Goal: Information Seeking & Learning: Learn about a topic

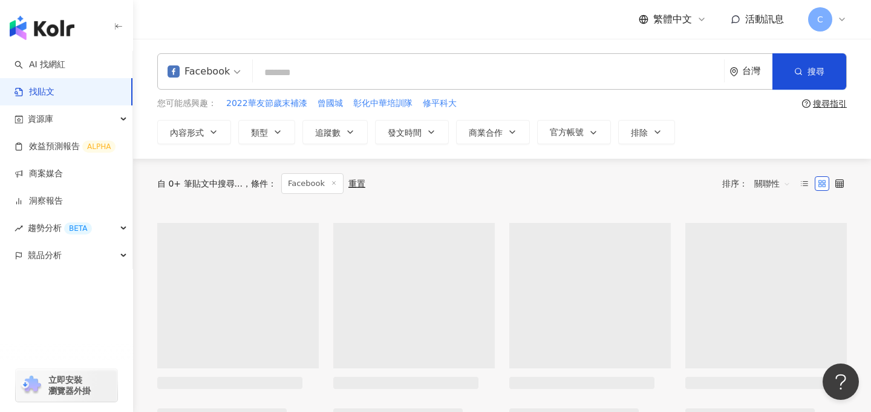
click at [378, 80] on input "search" at bounding box center [489, 72] width 462 height 26
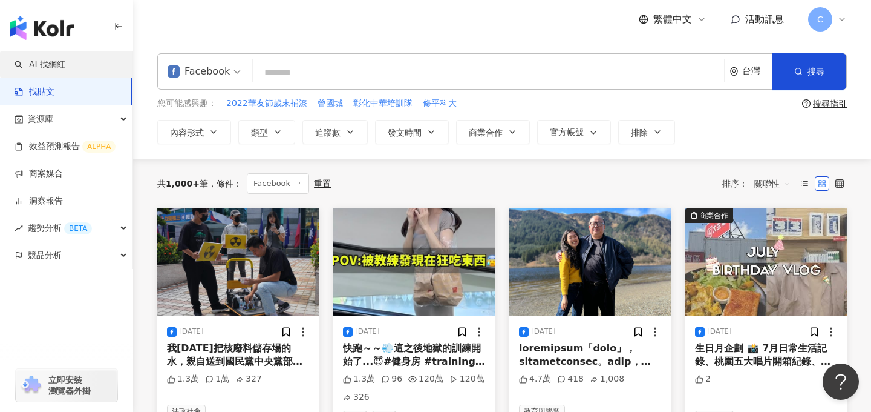
click at [65, 68] on link "AI 找網紅" at bounding box center [40, 65] width 51 height 12
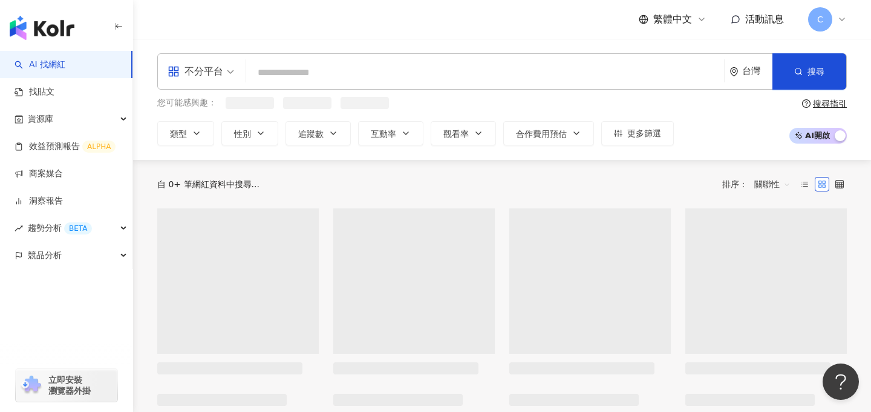
click at [304, 70] on input "search" at bounding box center [485, 72] width 468 height 23
type input "**"
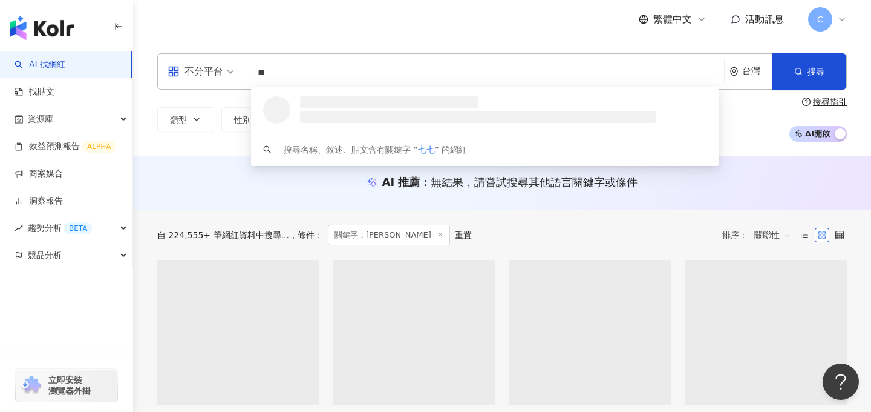
click at [412, 30] on div "繁體中文 活動訊息 C" at bounding box center [502, 19] width 690 height 39
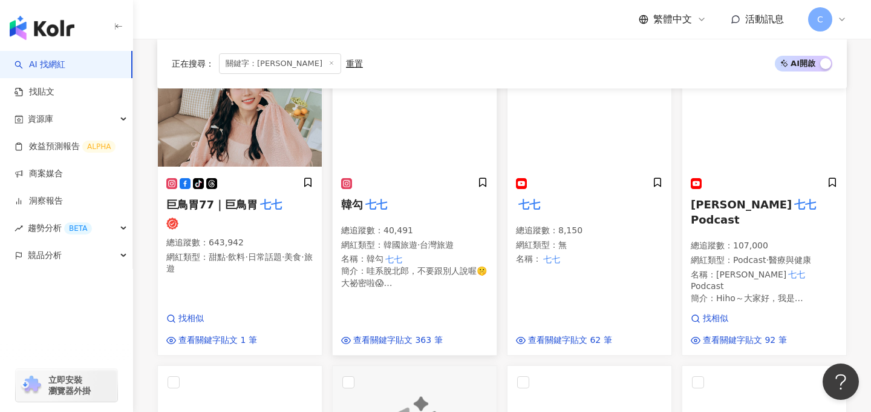
scroll to position [219, 0]
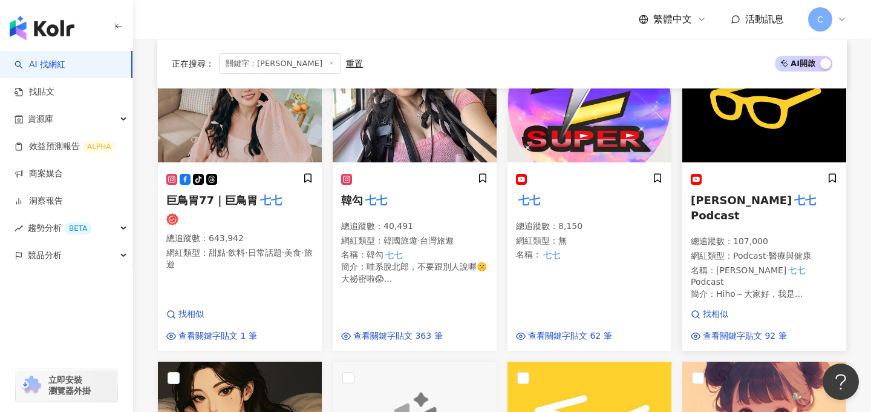
click at [749, 205] on h5 "志祺 七七 Podcast" at bounding box center [764, 207] width 147 height 30
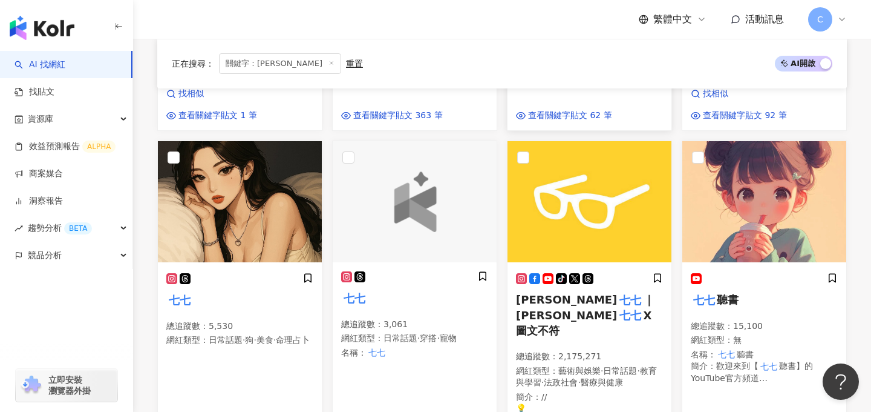
scroll to position [461, 0]
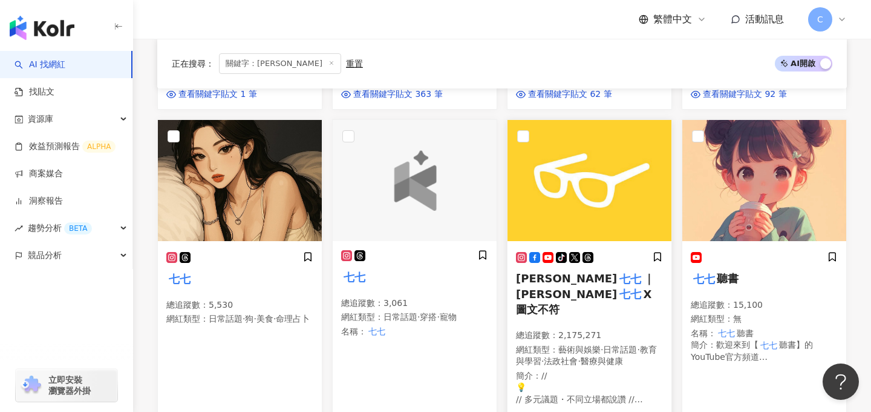
click at [600, 271] on h5 "志祺 七七 ｜志祺 七七 X 圖文不符" at bounding box center [589, 294] width 147 height 46
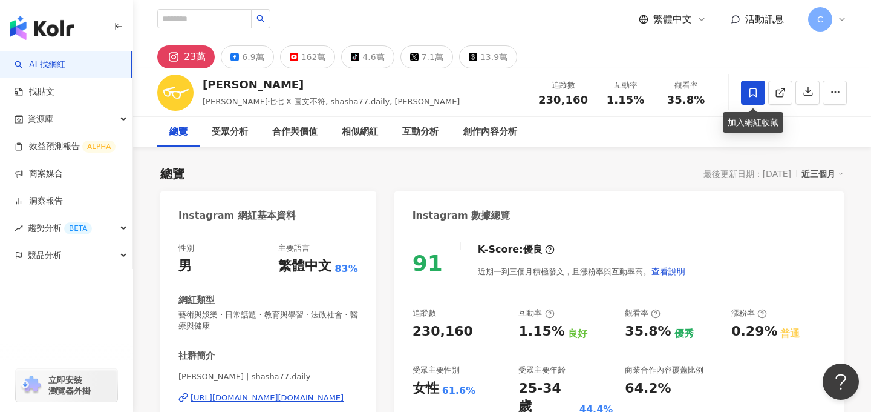
click at [756, 96] on icon at bounding box center [753, 92] width 7 height 9
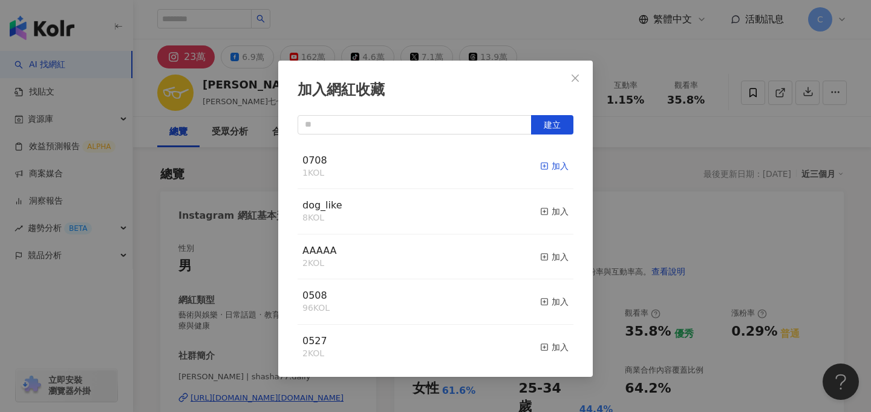
click at [555, 169] on div "加入" at bounding box center [554, 165] width 28 height 13
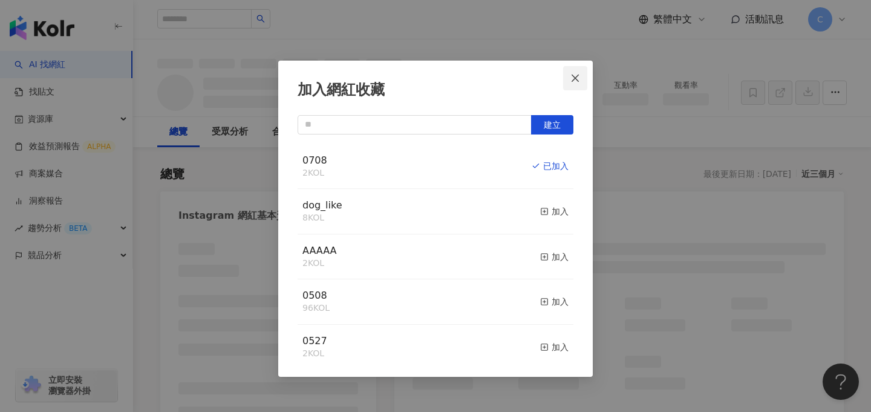
click at [580, 74] on icon "close" at bounding box center [576, 78] width 10 height 10
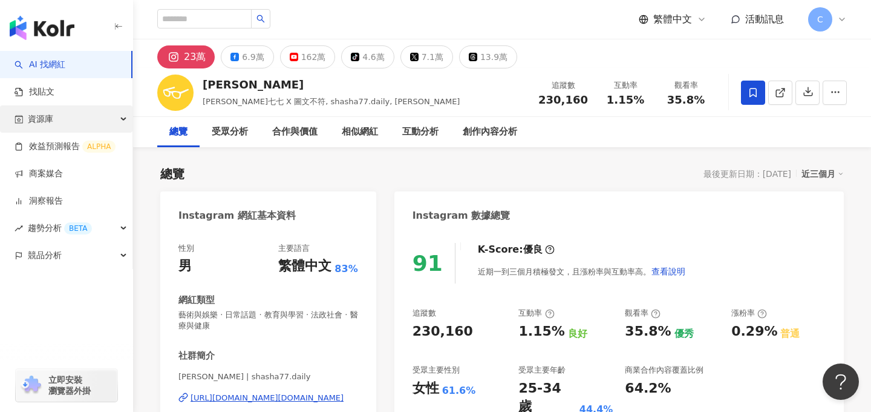
click at [61, 120] on div "資源庫" at bounding box center [66, 118] width 133 height 27
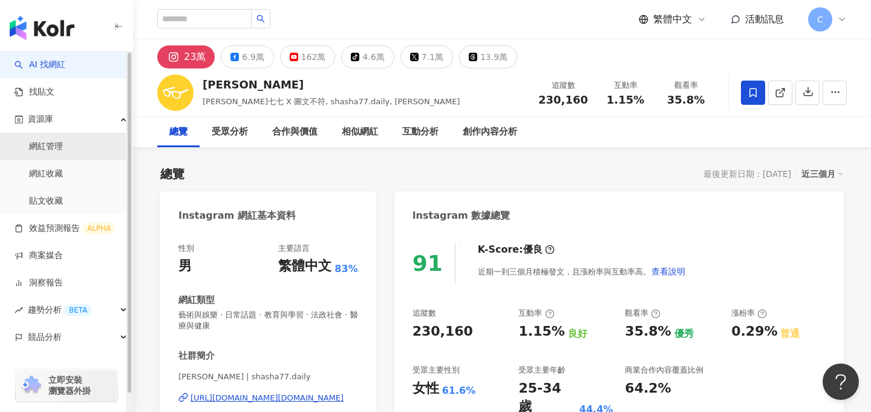
click at [62, 145] on link "網紅管理" at bounding box center [46, 146] width 34 height 12
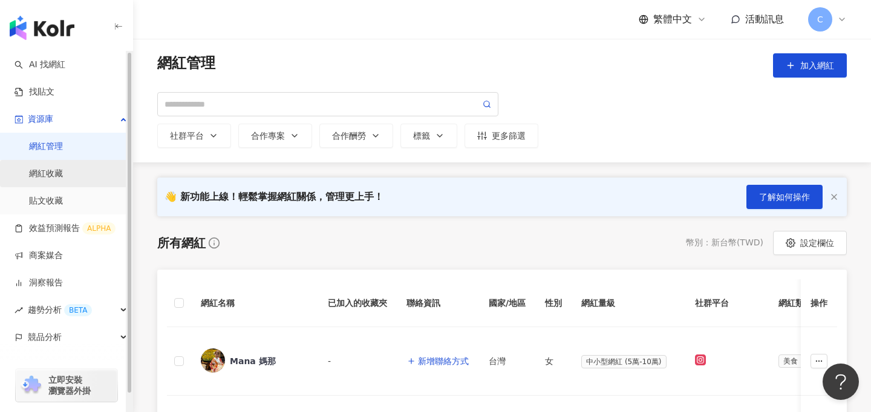
click at [63, 168] on link "網紅收藏" at bounding box center [46, 174] width 34 height 12
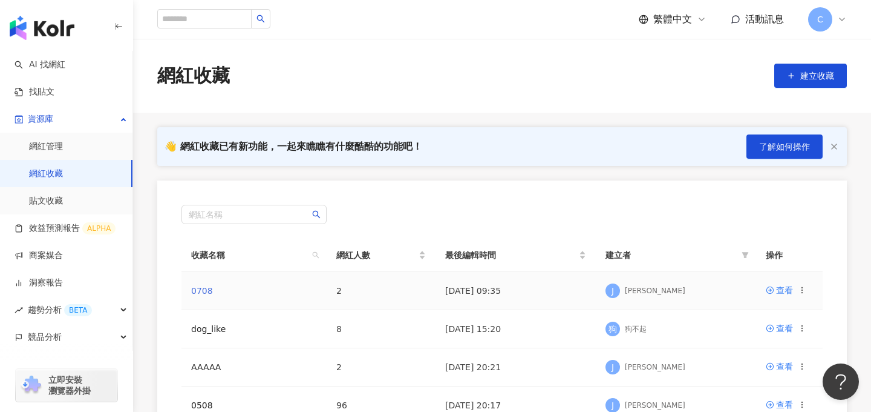
click at [203, 292] on link "0708" at bounding box center [202, 291] width 22 height 10
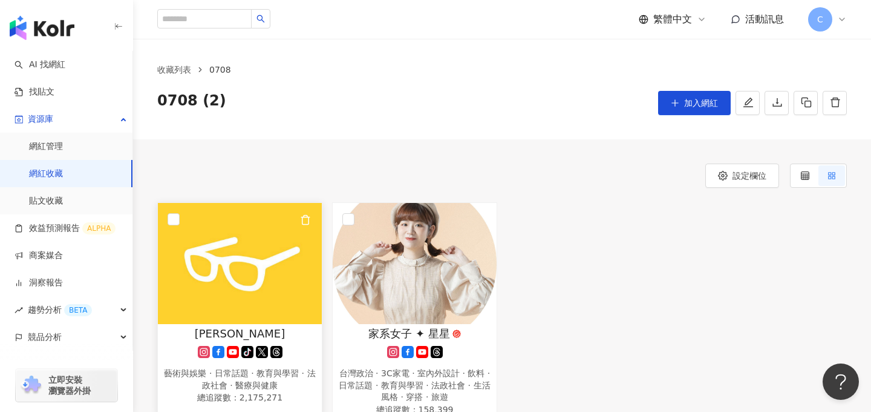
click at [272, 280] on img at bounding box center [240, 263] width 164 height 121
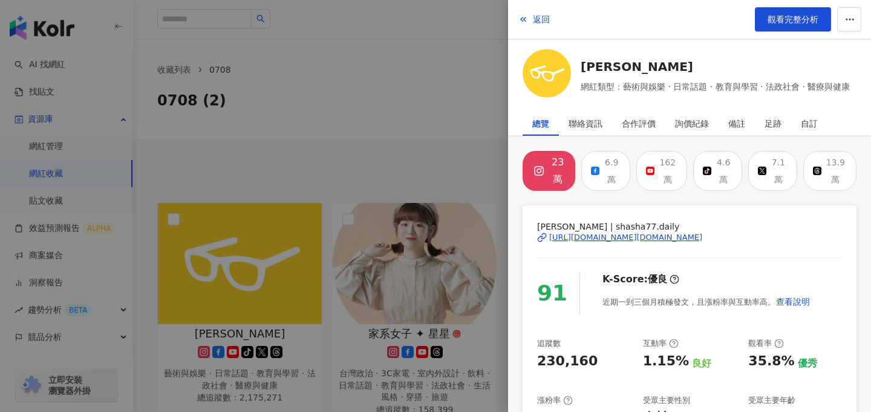
click at [386, 108] on div at bounding box center [435, 206] width 871 height 412
